Goal: Information Seeking & Learning: Learn about a topic

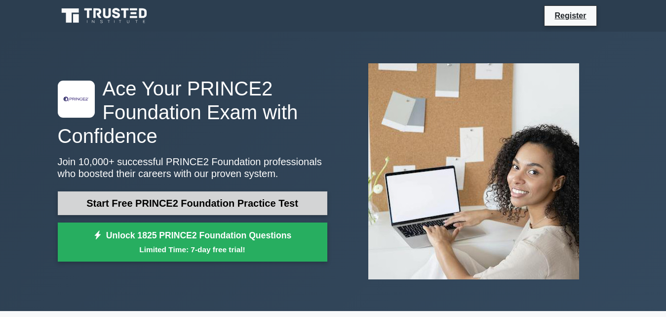
click at [173, 200] on link "Start Free PRINCE2 Foundation Practice Test" at bounding box center [193, 203] width 270 height 24
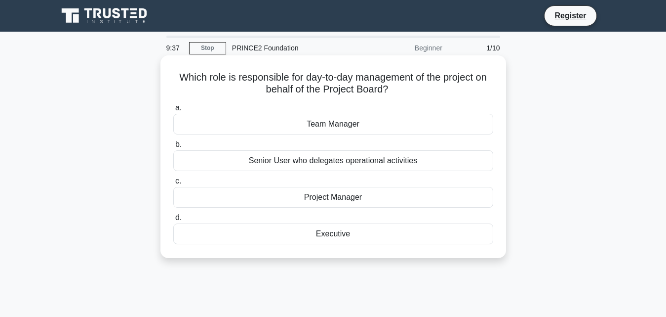
click at [321, 202] on div "Project Manager" at bounding box center [333, 197] width 320 height 21
click at [173, 184] on input "c. Project Manager" at bounding box center [173, 181] width 0 height 6
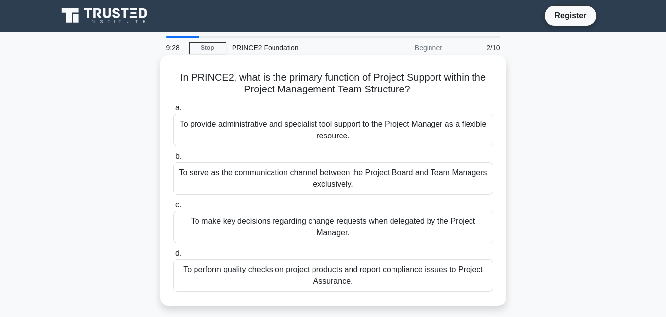
click at [324, 187] on div "To serve as the communication channel between the Project Board and Team Manage…" at bounding box center [333, 178] width 320 height 33
click at [173, 160] on input "b. To serve as the communication channel between the Project Board and Team Man…" at bounding box center [173, 156] width 0 height 6
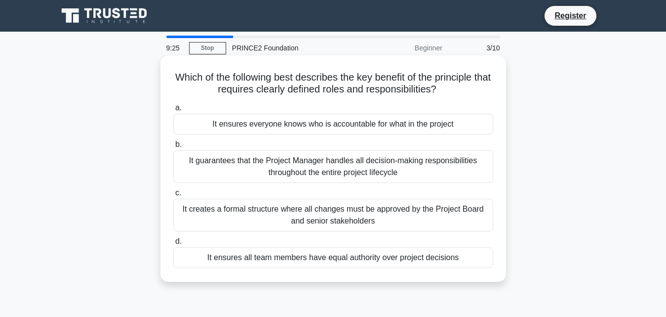
click at [330, 215] on div "It creates a formal structure where all changes must be approved by the Project…" at bounding box center [333, 215] width 320 height 33
click at [173, 196] on input "c. It creates a formal structure where all changes must be approved by the Proj…" at bounding box center [173, 193] width 0 height 6
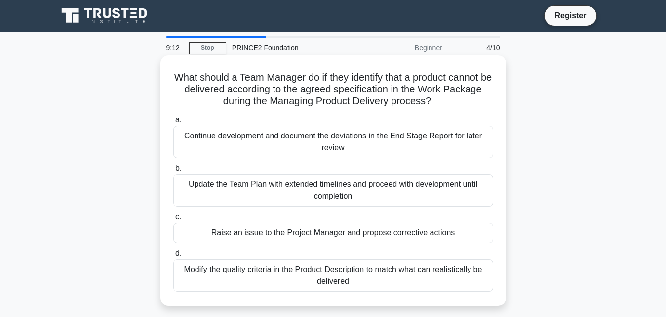
click at [347, 182] on div "Update the Team Plan with extended timelines and proceed with development until…" at bounding box center [333, 190] width 320 height 33
click at [173, 171] on input "b. Update the Team Plan with extended timelines and proceed with development un…" at bounding box center [173, 168] width 0 height 6
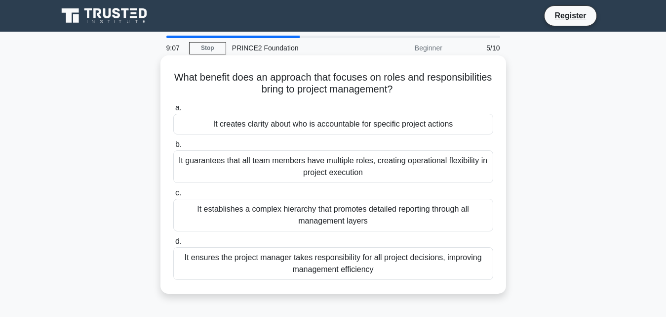
click at [371, 132] on div "It creates clarity about who is accountable for specific project actions" at bounding box center [333, 124] width 320 height 21
click at [173, 111] on input "a. It creates clarity about who is accountable for specific project actions" at bounding box center [173, 108] width 0 height 6
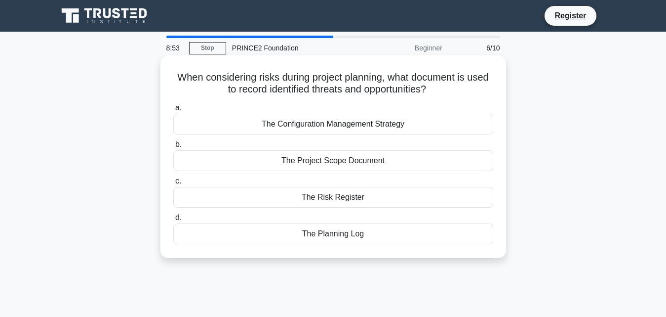
click at [371, 123] on div "The Configuration Management Strategy" at bounding box center [333, 124] width 320 height 21
click at [173, 111] on input "a. The Configuration Management Strategy" at bounding box center [173, 108] width 0 height 6
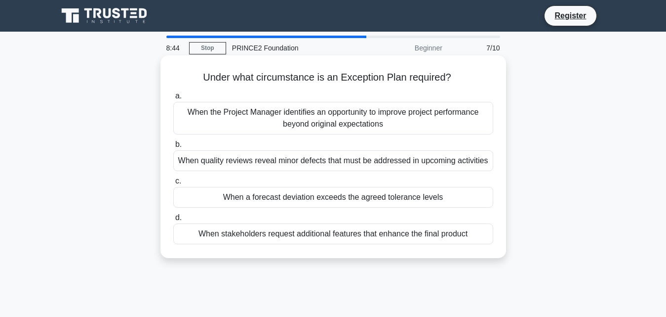
click at [257, 191] on div "When a forecast deviation exceeds the agreed tolerance levels" at bounding box center [333, 197] width 320 height 21
click at [173, 184] on input "c. When a forecast deviation exceeds the agreed tolerance levels" at bounding box center [173, 181] width 0 height 6
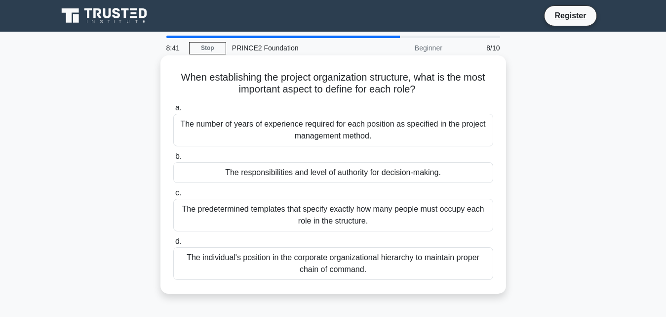
click at [229, 214] on div "The predetermined templates that specify exactly how many people must occupy ea…" at bounding box center [333, 215] width 320 height 33
click at [173, 196] on input "c. The predetermined templates that specify exactly how many people must occupy…" at bounding box center [173, 193] width 0 height 6
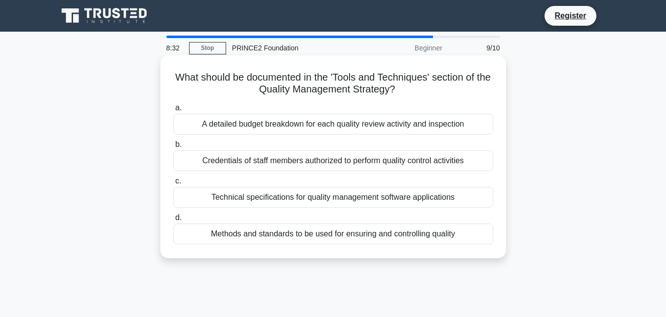
click at [263, 160] on div "Credentials of staff members authorized to perform quality control activities" at bounding box center [333, 160] width 320 height 21
click at [173, 148] on input "b. Credentials of staff members authorized to perform quality control activities" at bounding box center [173, 144] width 0 height 6
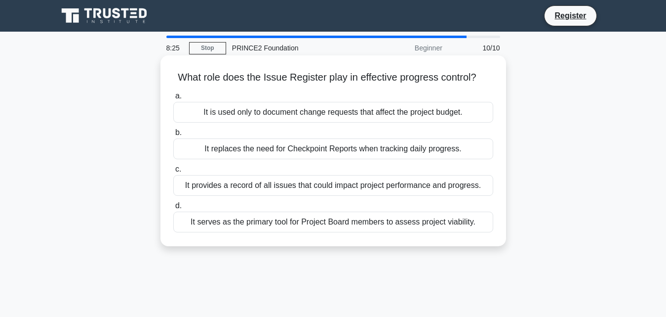
click at [268, 149] on div "It replaces the need for Checkpoint Reports when tracking daily progress." at bounding box center [333, 148] width 320 height 21
click at [173, 136] on input "b. It replaces the need for Checkpoint Reports when tracking daily progress." at bounding box center [173, 132] width 0 height 6
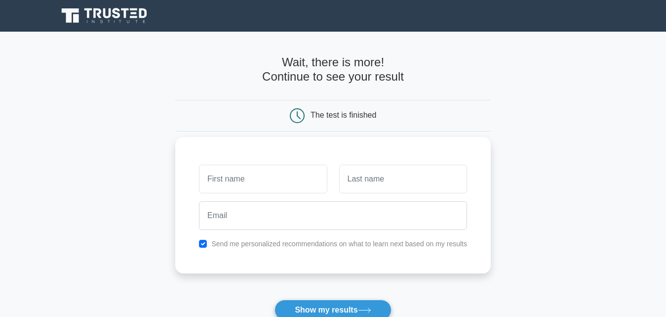
click at [221, 176] on input "text" at bounding box center [263, 178] width 128 height 29
type input "MIAN AHTISHAM"
click at [376, 177] on input "text" at bounding box center [403, 178] width 128 height 29
type input "ALI"
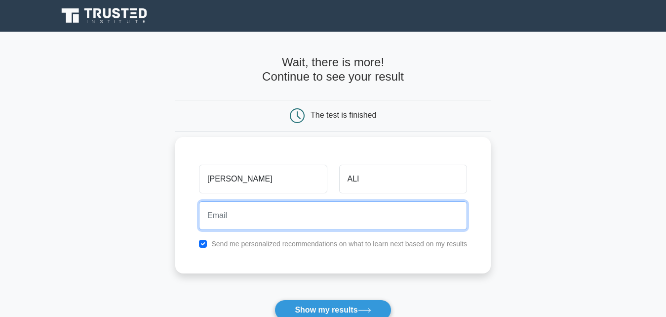
click at [274, 226] on input "email" at bounding box center [333, 215] width 268 height 29
type input "anabiyaahtisham66@gmail.com"
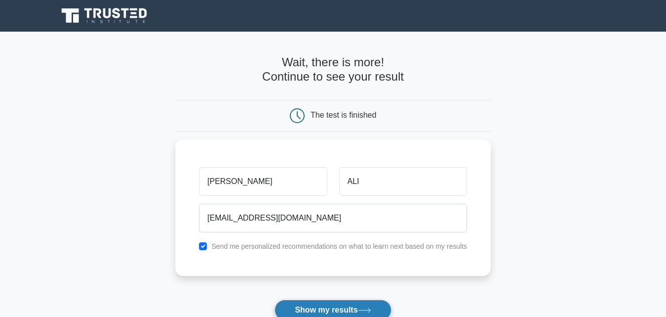
click at [315, 308] on button "Show my results" at bounding box center [333, 309] width 117 height 21
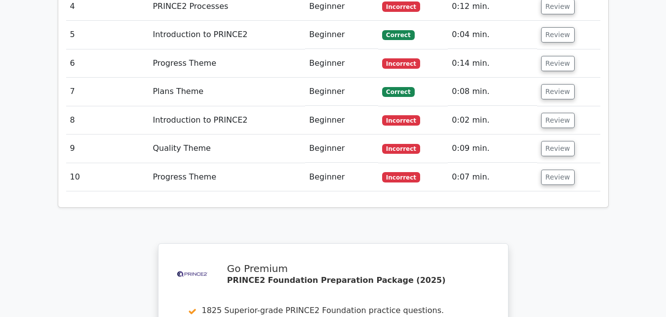
scroll to position [1662, 0]
